Goal: Obtain resource: Obtain resource

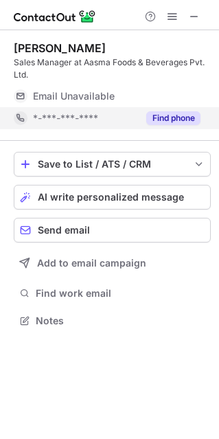
scroll to position [311, 219]
click at [161, 121] on button "Find phone" at bounding box center [173, 118] width 54 height 14
click at [175, 117] on button "Find phone" at bounding box center [173, 118] width 54 height 14
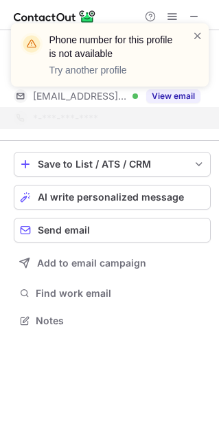
click at [177, 93] on div "Phone number for this profile is not available Try another profile" at bounding box center [110, 61] width 220 height 102
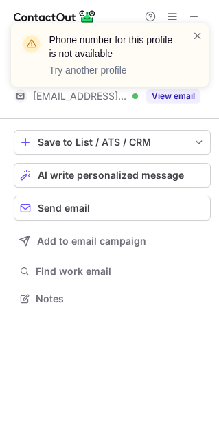
scroll to position [289, 219]
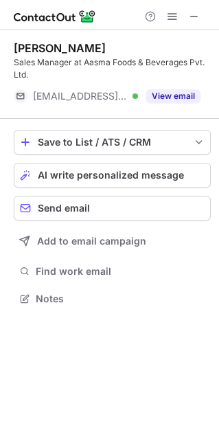
click at [177, 93] on div "Phone number for this profile is not available Try another profile" at bounding box center [110, 61] width 220 height 102
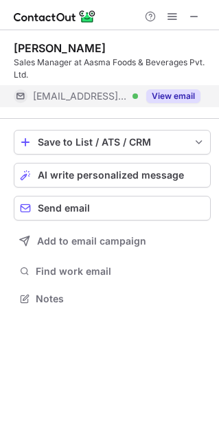
click at [170, 97] on button "View email" at bounding box center [173, 96] width 54 height 14
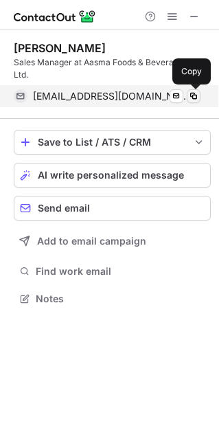
click at [194, 97] on span at bounding box center [193, 96] width 11 height 11
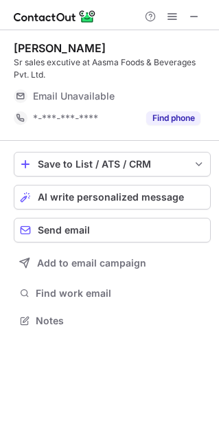
scroll to position [311, 219]
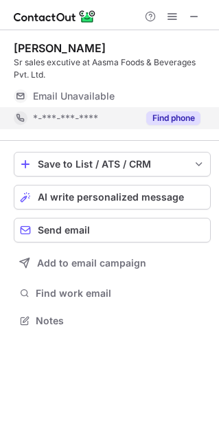
click at [157, 116] on button "Find phone" at bounding box center [173, 118] width 54 height 14
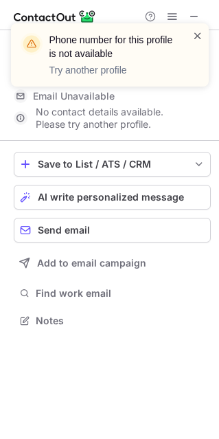
click at [193, 32] on span at bounding box center [197, 36] width 11 height 14
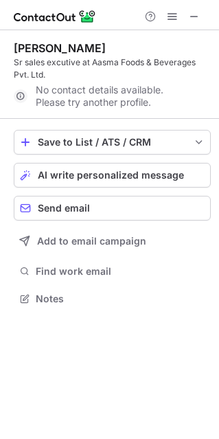
scroll to position [289, 219]
